Goal: Task Accomplishment & Management: Use online tool/utility

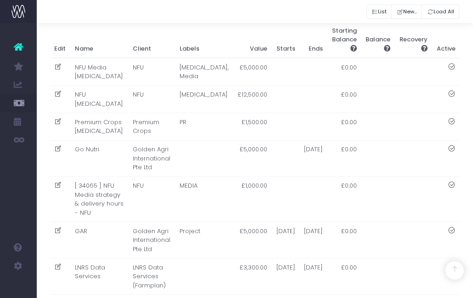
scroll to position [428, 0]
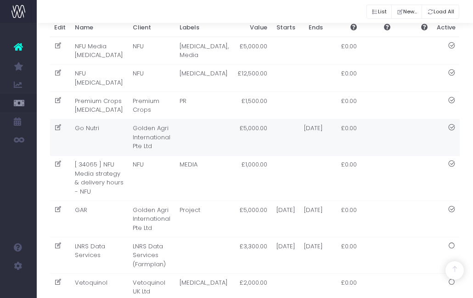
click at [83, 125] on td "Go Nutri" at bounding box center [99, 137] width 58 height 36
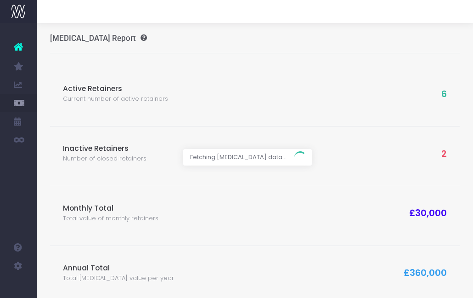
scroll to position [0, 0]
click at [23, 46] on icon at bounding box center [18, 47] width 9 height 12
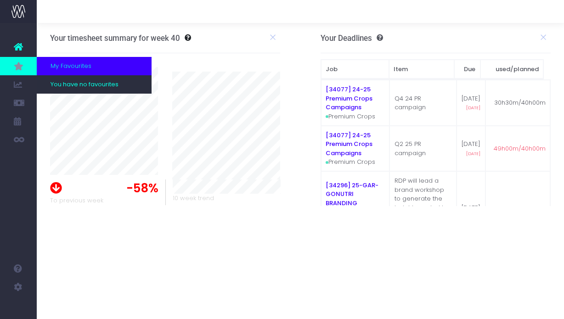
click at [13, 64] on link at bounding box center [18, 66] width 37 height 18
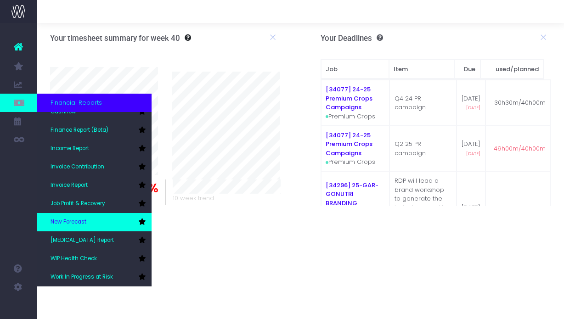
scroll to position [46, 0]
click at [67, 225] on span "New Forecast" at bounding box center [69, 222] width 36 height 8
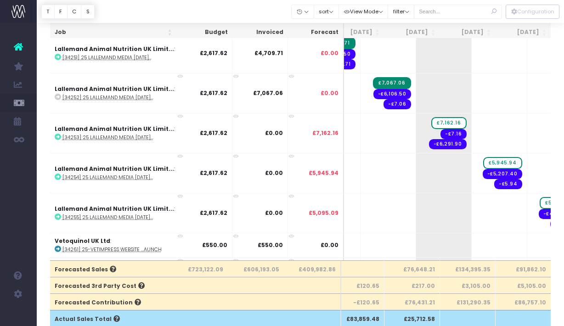
scroll to position [2388, 71]
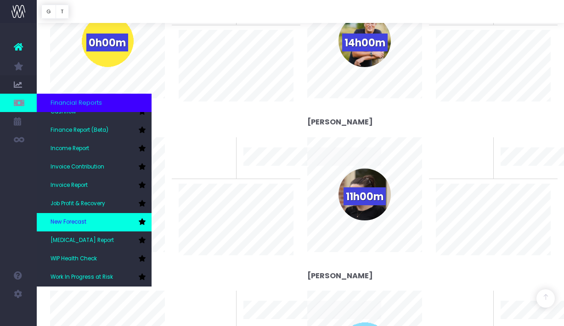
scroll to position [46, 0]
click at [76, 229] on link "New Forecast" at bounding box center [94, 222] width 115 height 18
